Goal: Ask a question: Seek information or help from site administrators or community

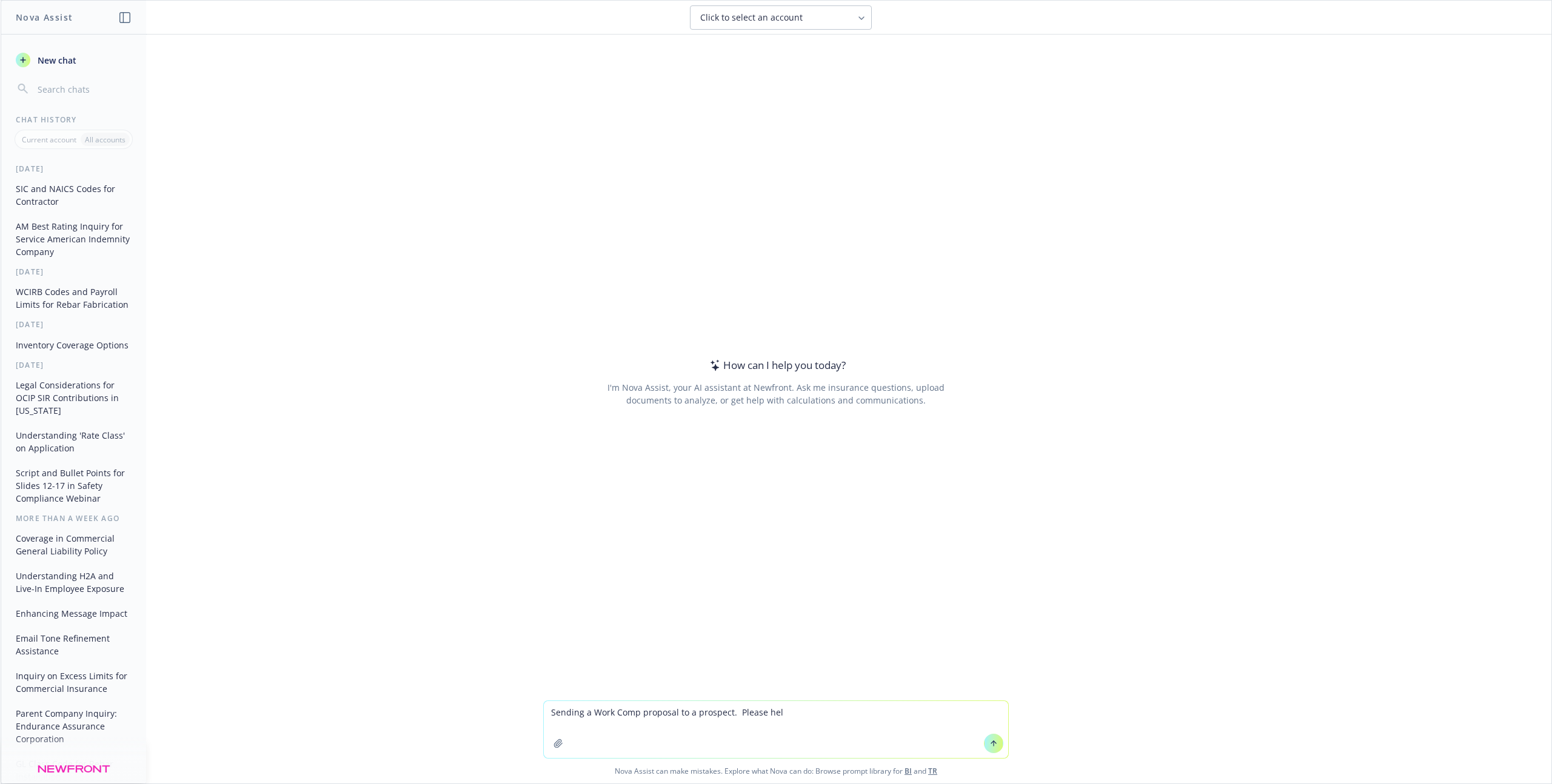
type textarea "Sending a Work Comp proposal to a prospect. Please help"
drag, startPoint x: 799, startPoint y: 713, endPoint x: 557, endPoint y: 702, distance: 242.2
click at [557, 702] on textarea "Sending a Work Comp proposal to a prospect. Please help" at bounding box center [775, 730] width 464 height 57
